Goal: Task Accomplishment & Management: Manage account settings

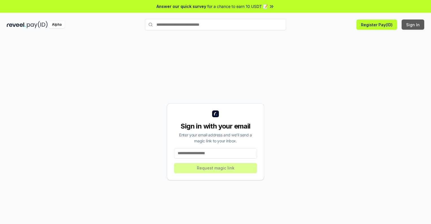
click at [413, 25] on button "Sign In" at bounding box center [412, 24] width 23 height 10
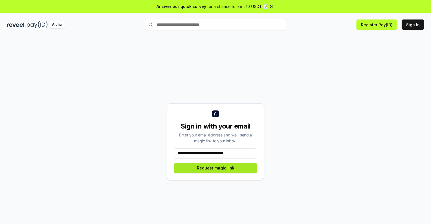
type input "**********"
click at [215, 168] on button "Request magic link" at bounding box center [215, 168] width 83 height 10
